Goal: Check status: Check status

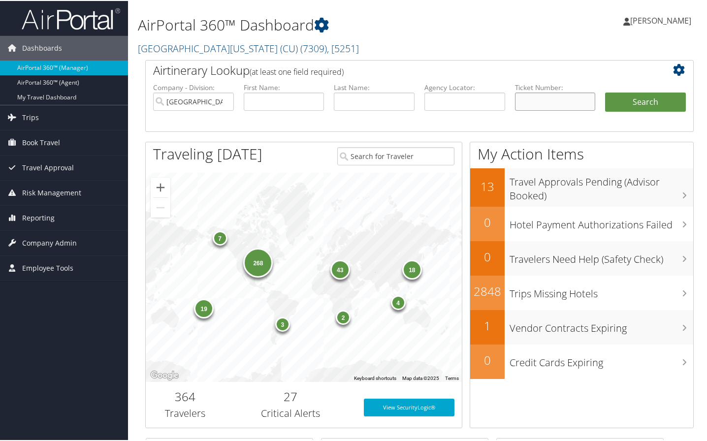
click at [532, 100] on input "text" at bounding box center [555, 101] width 81 height 18
type input "0167229825535"
click at [605, 92] on button "Search" at bounding box center [645, 102] width 81 height 20
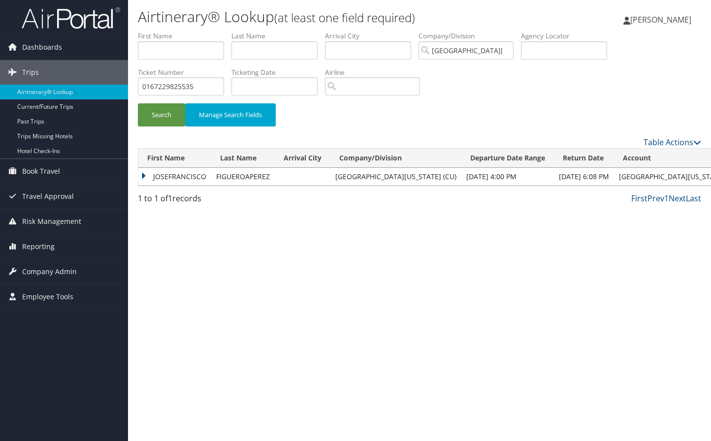
click at [193, 173] on td "JOSEFRANCISCO" at bounding box center [174, 177] width 73 height 18
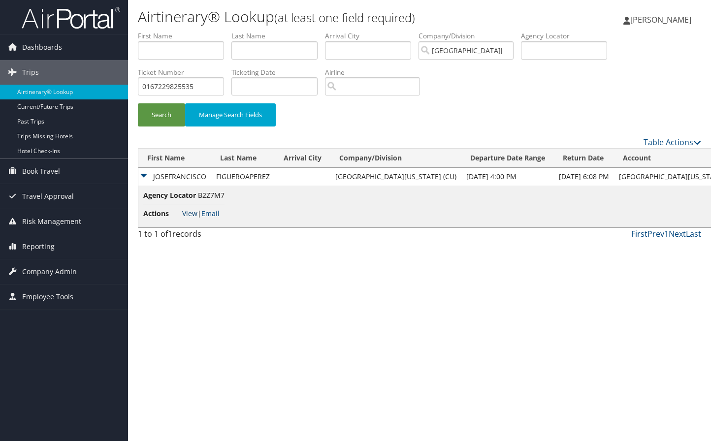
click at [186, 212] on link "View" at bounding box center [189, 213] width 15 height 9
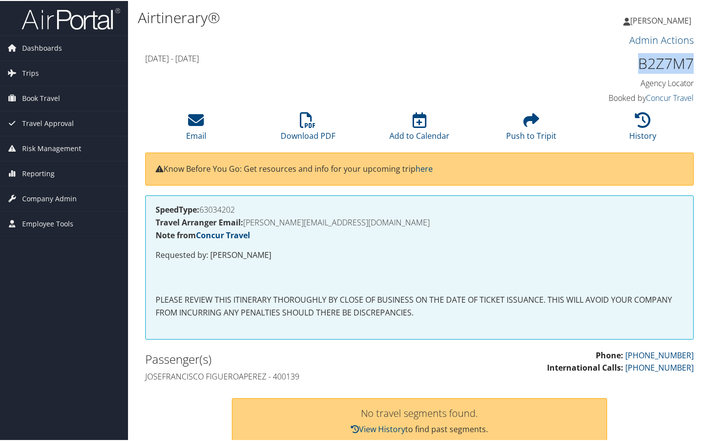
drag, startPoint x: 634, startPoint y: 59, endPoint x: 688, endPoint y: 63, distance: 54.4
click at [688, 63] on h1 "B2Z7M7" at bounding box center [630, 62] width 126 height 21
copy h1 "B2Z7M7"
